Goal: Check status: Check status

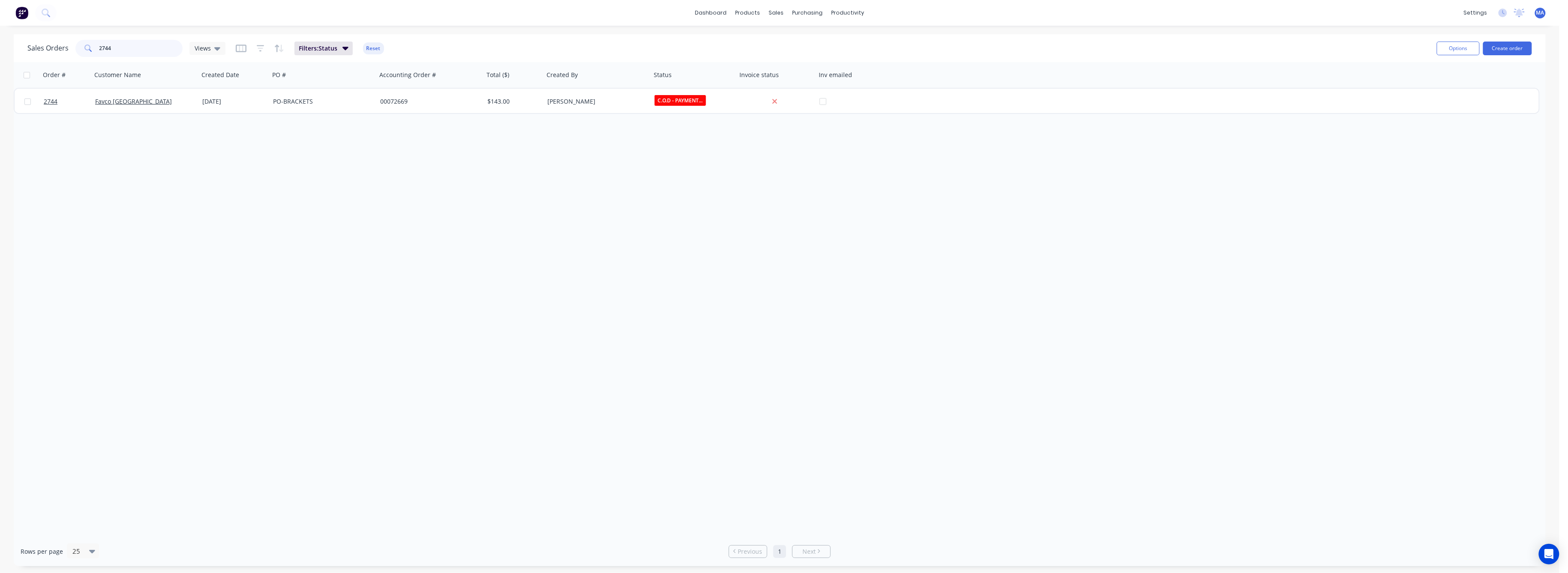
click at [114, 45] on input "2744" at bounding box center [141, 48] width 83 height 17
drag, startPoint x: 114, startPoint y: 45, endPoint x: 92, endPoint y: 46, distance: 22.0
click at [92, 46] on div "2744" at bounding box center [129, 48] width 107 height 17
type input "MODERN"
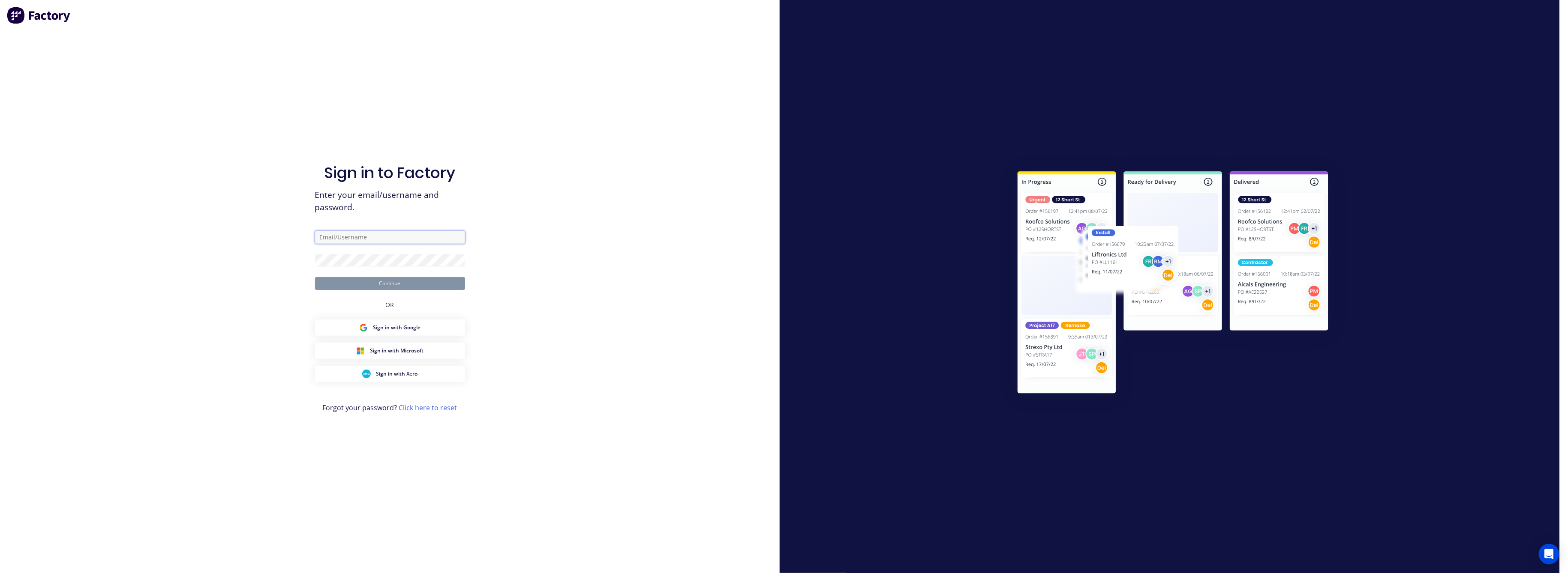
type input "[EMAIL_ADDRESS][DOMAIN_NAME]"
click at [385, 283] on button "Continue" at bounding box center [389, 283] width 150 height 13
